Goal: Task Accomplishment & Management: Manage account settings

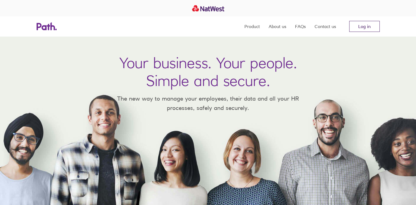
click at [369, 25] on link "Log in" at bounding box center [364, 26] width 30 height 11
click at [352, 32] on link "Log in" at bounding box center [364, 26] width 30 height 11
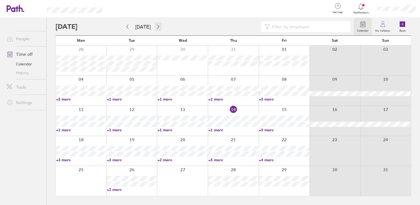
click at [155, 24] on button "button" at bounding box center [158, 26] width 7 height 9
